Goal: Task Accomplishment & Management: Use online tool/utility

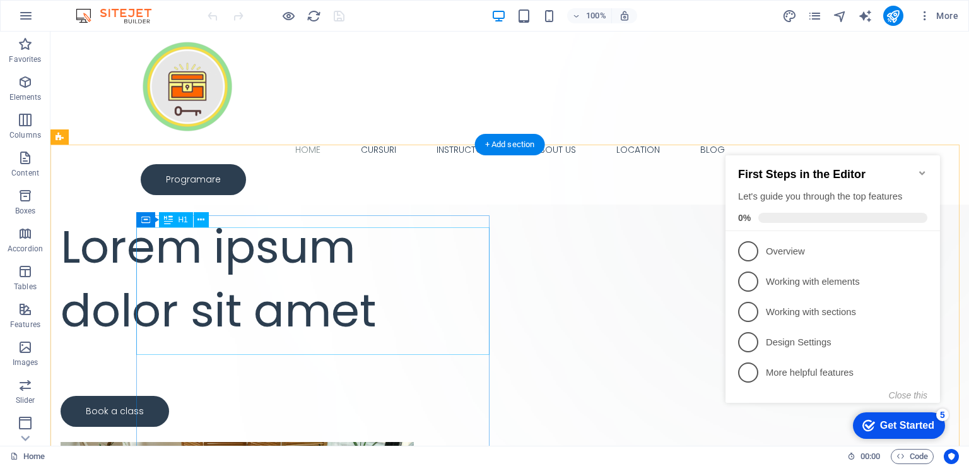
click at [350, 257] on div "Lorem ipsum dolor sit amet" at bounding box center [237, 278] width 353 height 127
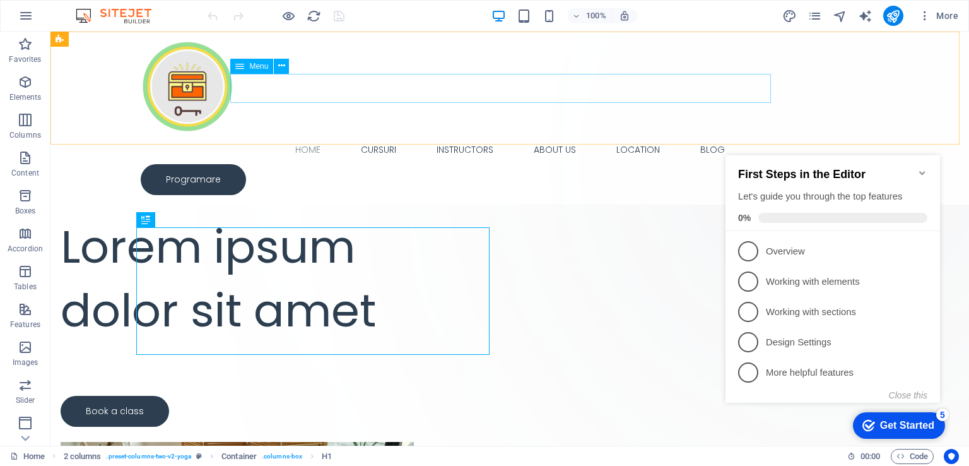
click at [307, 135] on nav "Home Cursuri Instructors About Us Location Blog" at bounding box center [510, 149] width 738 height 29
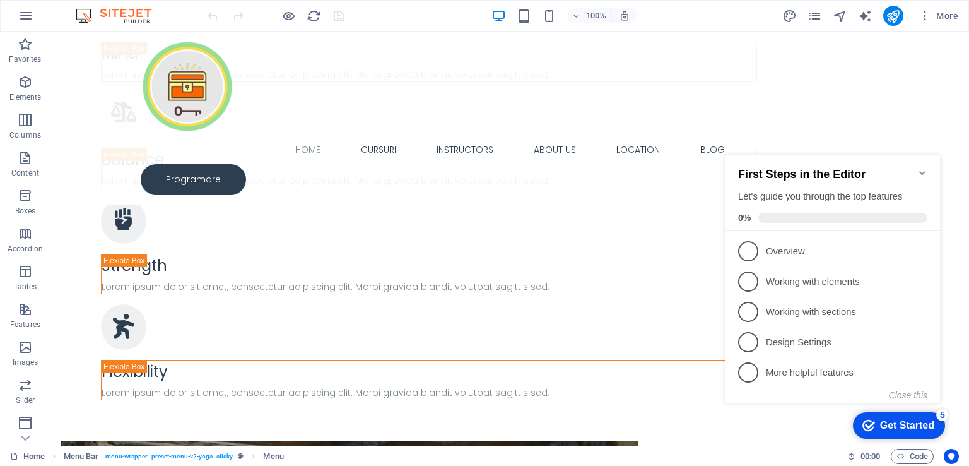
scroll to position [2146, 0]
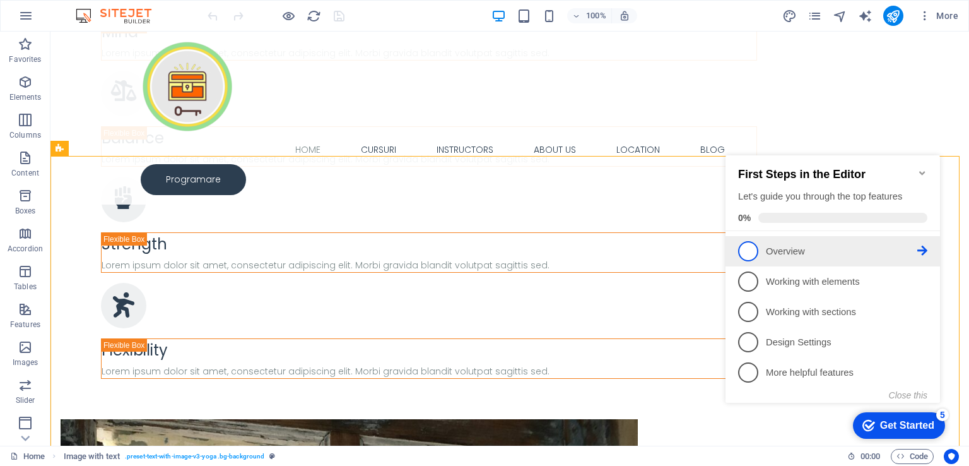
click at [805, 247] on p "Overview - incomplete" at bounding box center [841, 251] width 151 height 13
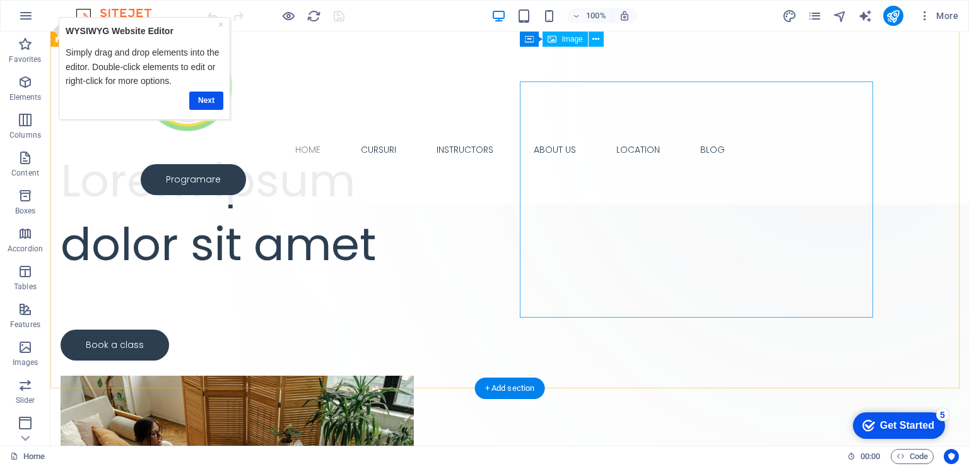
scroll to position [0, 0]
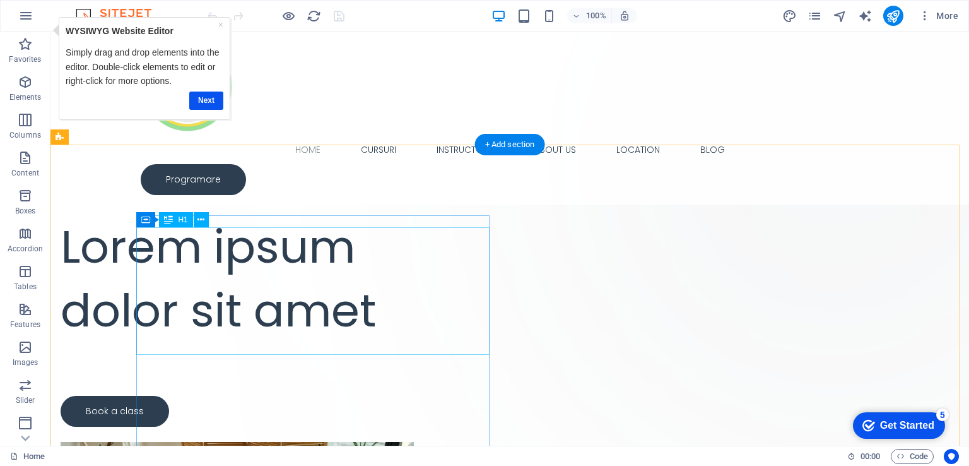
click at [162, 252] on div "Lorem ipsum dolor sit amet" at bounding box center [237, 278] width 353 height 127
click at [166, 263] on div "Lorem ipsum dolor sit amet" at bounding box center [237, 278] width 353 height 127
click at [137, 247] on div "Lorem ipsum dolor sit amet" at bounding box center [237, 278] width 353 height 127
drag, startPoint x: 138, startPoint y: 247, endPoint x: 53, endPoint y: 350, distance: 133.6
click at [278, 343] on div "Lorem ipsum dolor sit amet" at bounding box center [237, 278] width 353 height 127
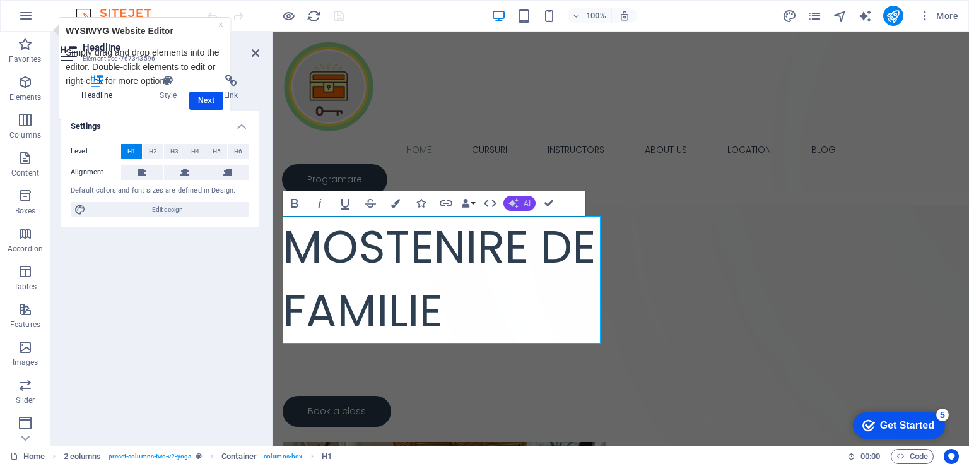
click at [511, 196] on button "AI" at bounding box center [520, 203] width 32 height 15
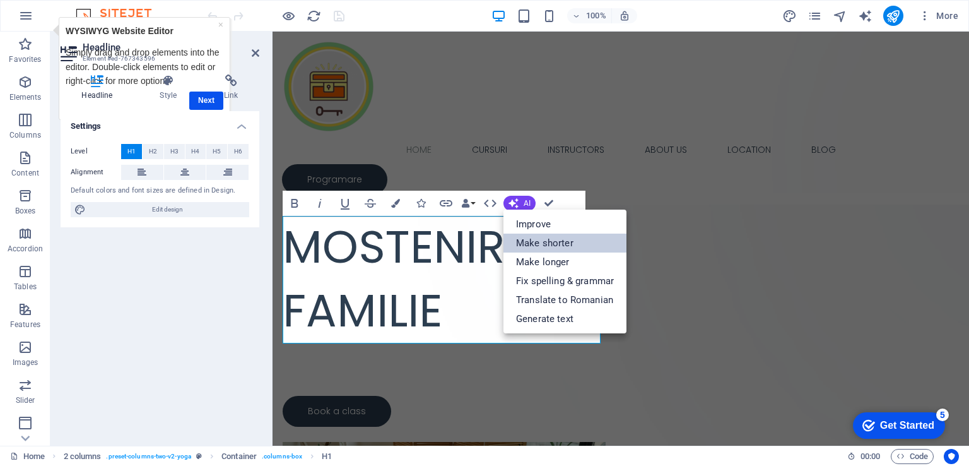
click at [530, 244] on link "Make shorter" at bounding box center [565, 243] width 123 height 19
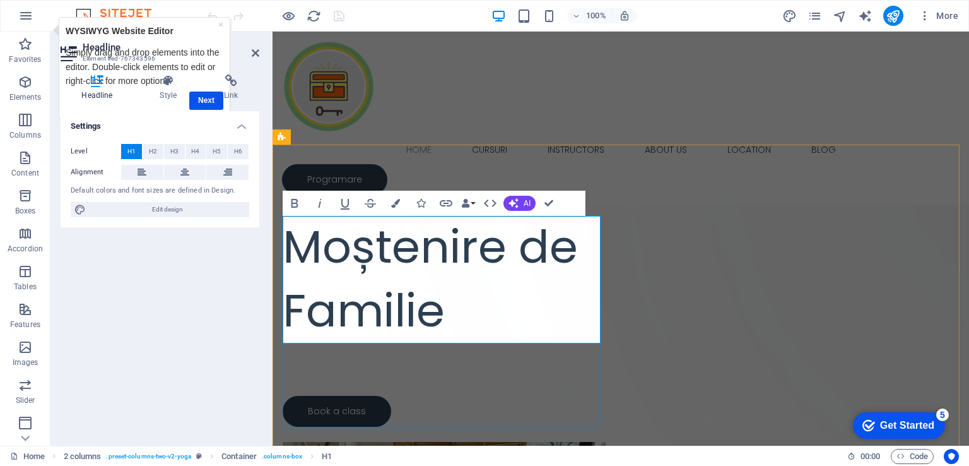
click at [300, 315] on h1 "Moștenire de Familie" at bounding box center [444, 278] width 323 height 127
click at [525, 199] on span "AI" at bounding box center [527, 203] width 7 height 8
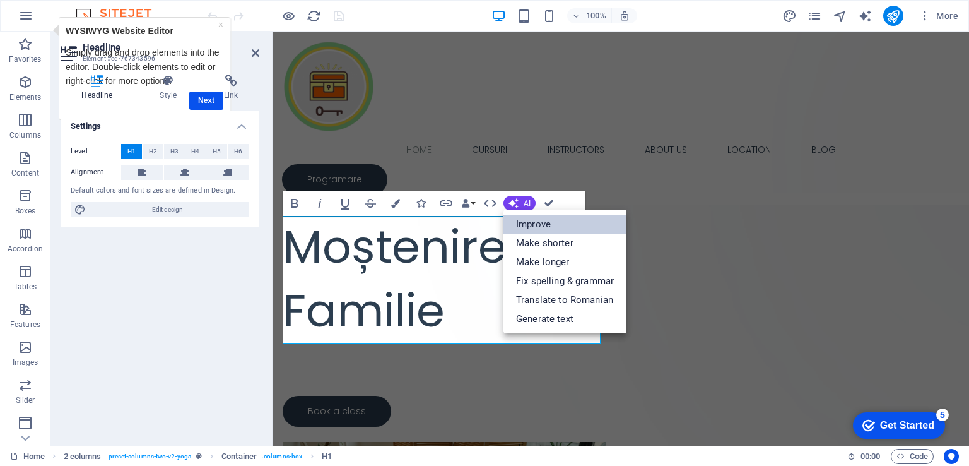
click at [564, 227] on link "Improve" at bounding box center [565, 224] width 123 height 19
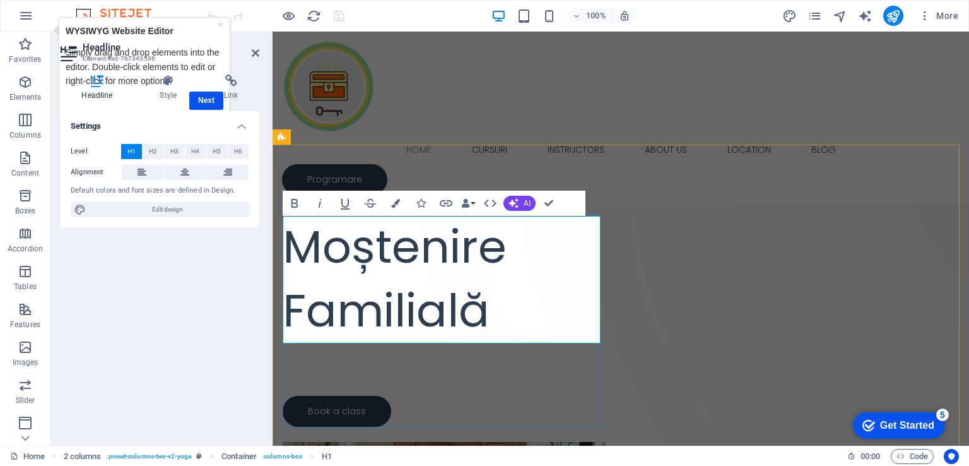
click at [554, 260] on h1 "Moștenire Familială" at bounding box center [444, 278] width 323 height 127
click at [518, 154] on div "Drop content here or Add elements Paste clipboard Moștenire Familială Lorem ips…" at bounding box center [621, 436] width 697 height 583
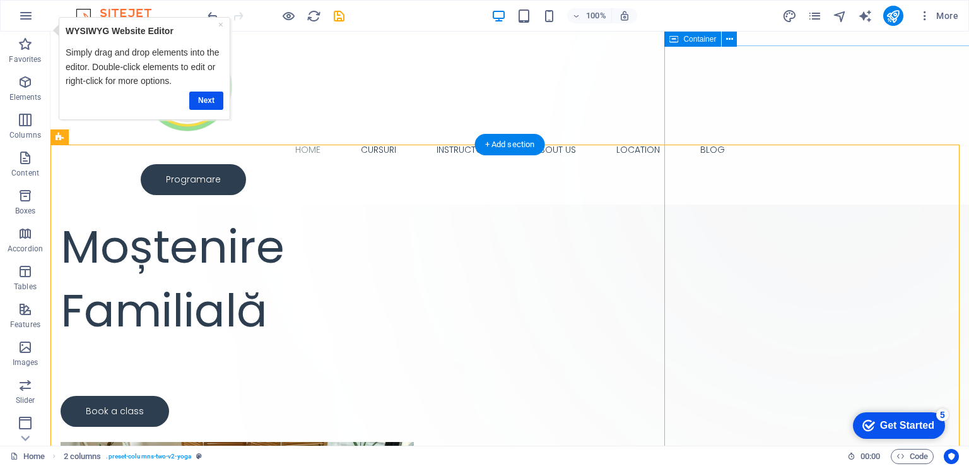
click at [832, 175] on div "Drop content here or Add elements Paste clipboard" at bounding box center [835, 179] width 462 height 462
click at [633, 175] on div "Drop content here or Add elements Paste clipboard Moștenire Familială Lorem ips…" at bounding box center [509, 446] width 919 height 603
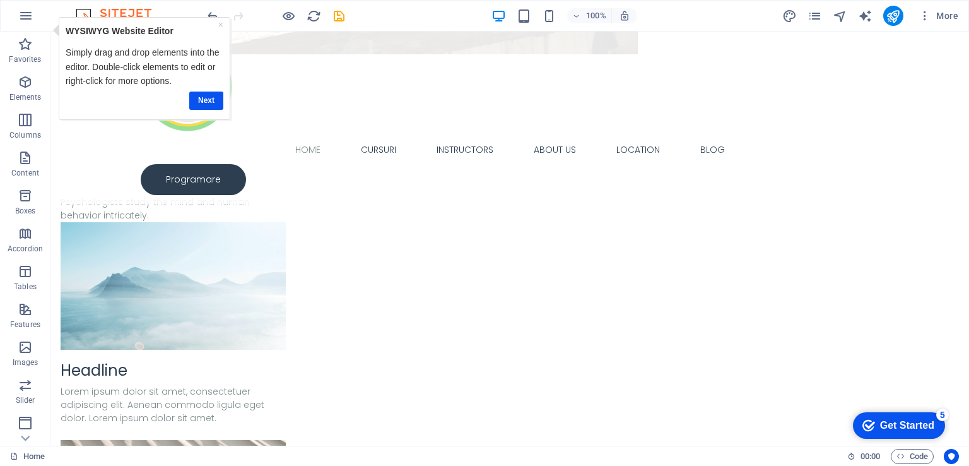
scroll to position [3257, 0]
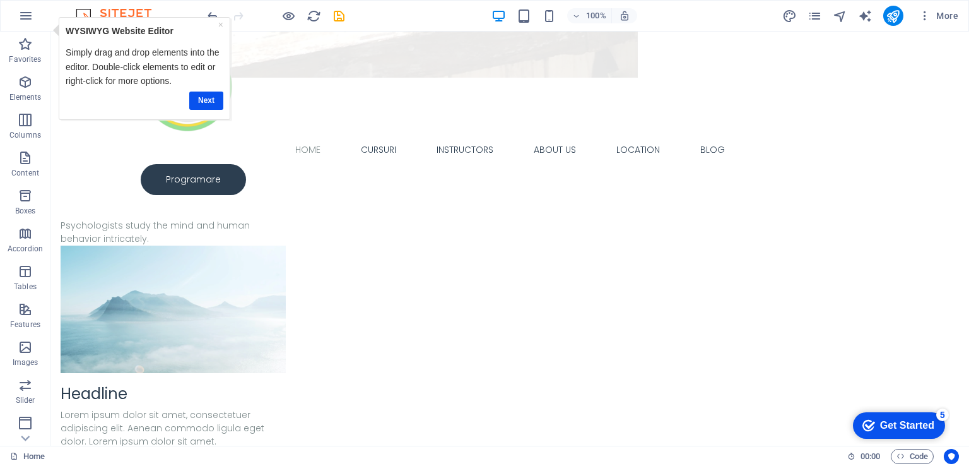
click at [204, 88] on div "Next" at bounding box center [145, 100] width 158 height 25
click at [201, 100] on link "Next" at bounding box center [206, 100] width 34 height 18
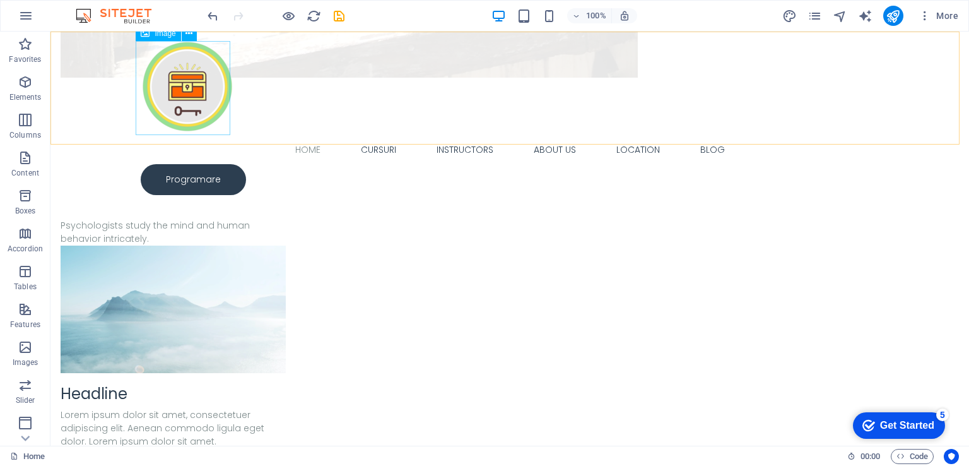
click at [187, 94] on figure at bounding box center [510, 88] width 738 height 94
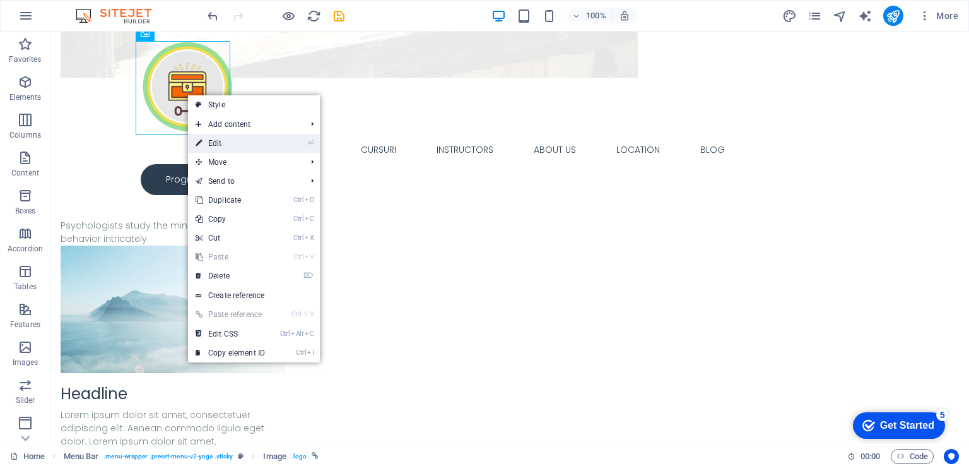
click at [218, 134] on link "⏎ Edit" at bounding box center [230, 143] width 85 height 19
select select "px"
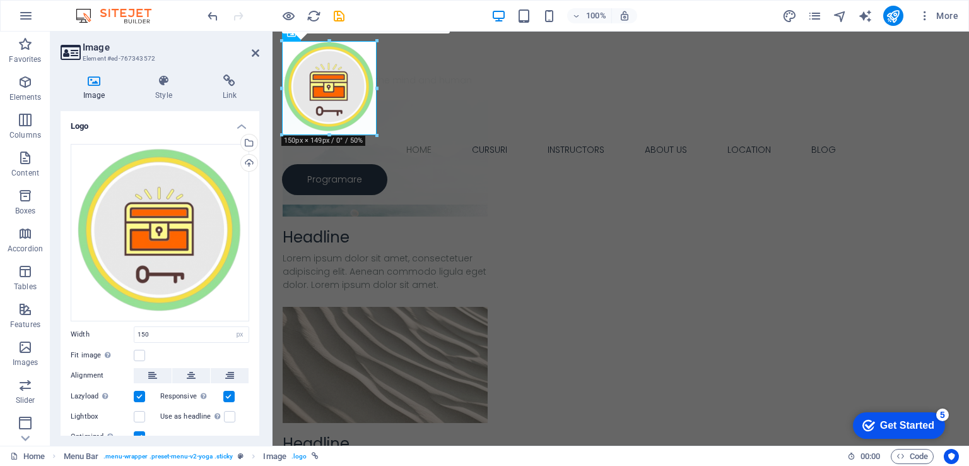
scroll to position [3089, 0]
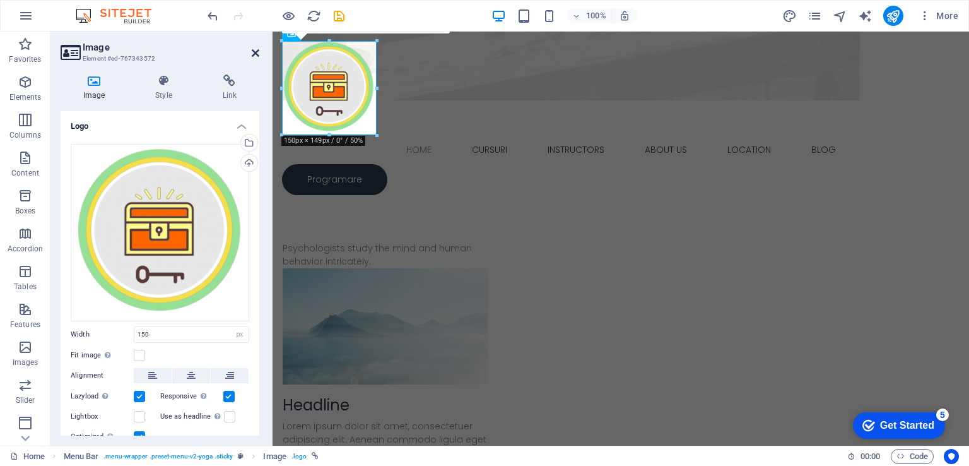
click at [255, 54] on icon at bounding box center [256, 53] width 8 height 10
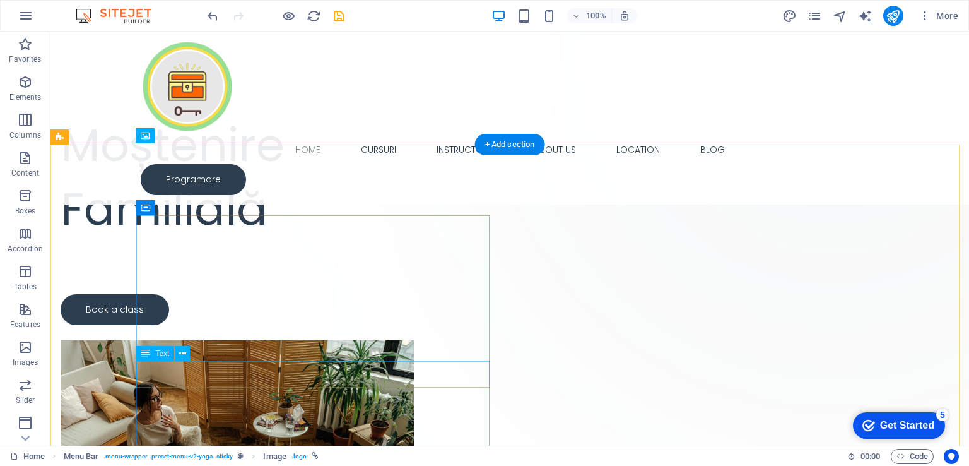
scroll to position [0, 0]
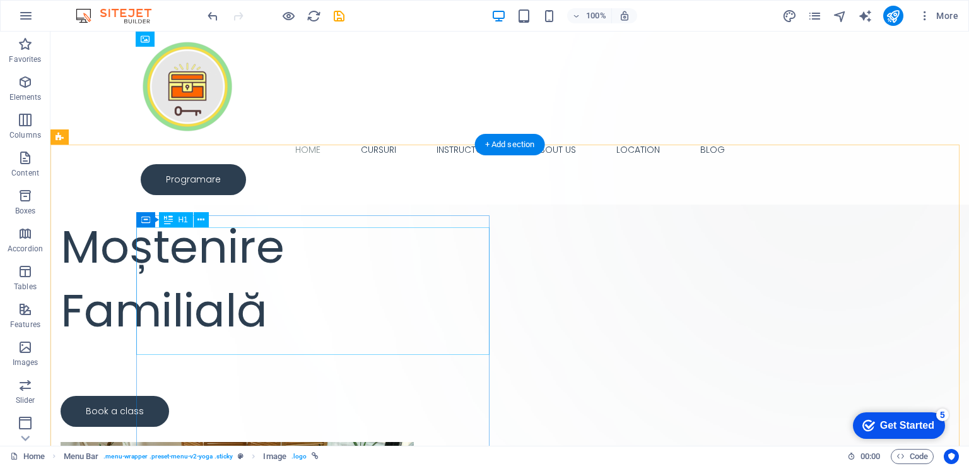
click at [362, 281] on div "Moștenire Familială" at bounding box center [237, 278] width 353 height 127
click at [362, 267] on div "Moștenire Familială" at bounding box center [237, 278] width 353 height 127
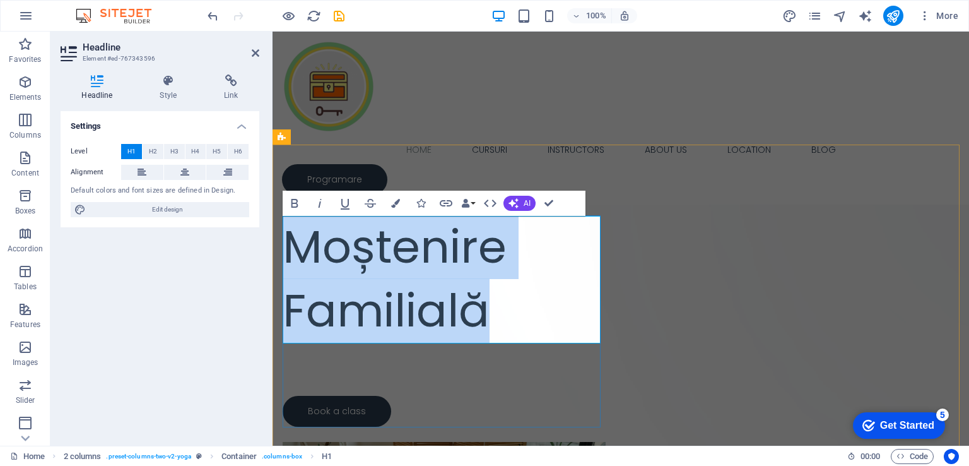
click at [543, 251] on h1 "Moștenire Familială" at bounding box center [444, 278] width 323 height 127
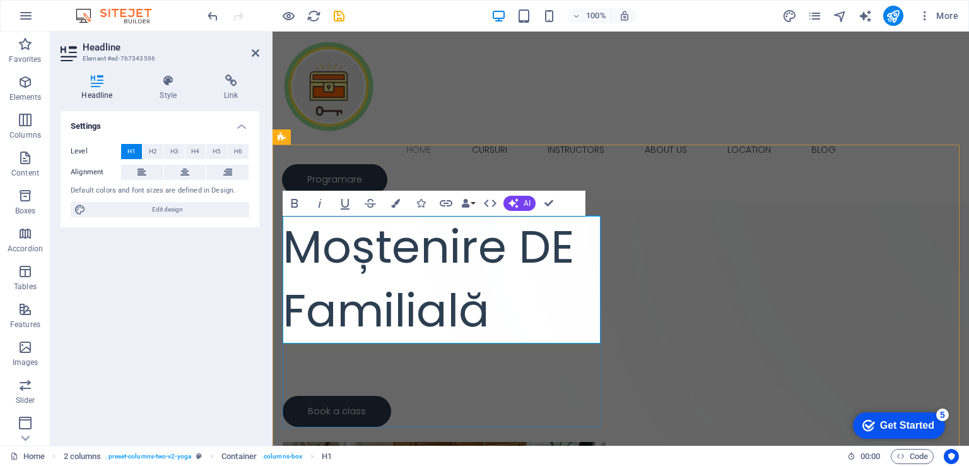
click at [502, 314] on h1 "Moștenire DE Familială" at bounding box center [444, 278] width 323 height 127
click at [307, 306] on h1 "Moștenire DE FamiliE" at bounding box center [444, 278] width 323 height 127
click at [453, 316] on h1 "Moștenire DE familiE" at bounding box center [444, 278] width 323 height 127
click at [570, 247] on h1 "Moștenire DE familie" at bounding box center [444, 278] width 323 height 127
